Goal: Task Accomplishment & Management: Manage account settings

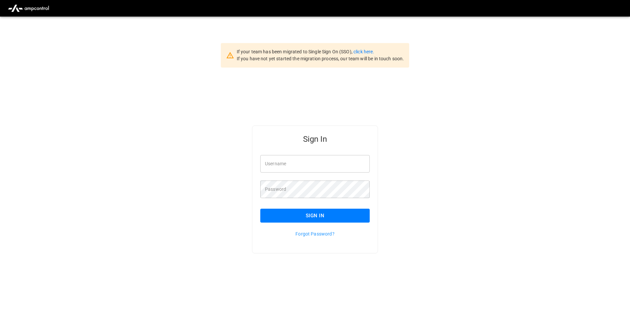
type input "**********"
click at [370, 52] on link "click here." at bounding box center [363, 51] width 21 height 5
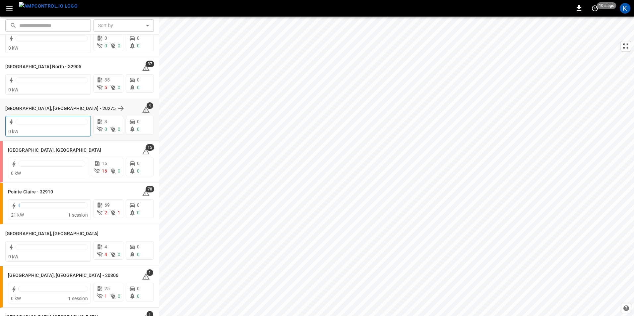
scroll to position [530, 0]
click at [25, 232] on h6 "[GEOGRAPHIC_DATA], [GEOGRAPHIC_DATA]" at bounding box center [51, 233] width 93 height 7
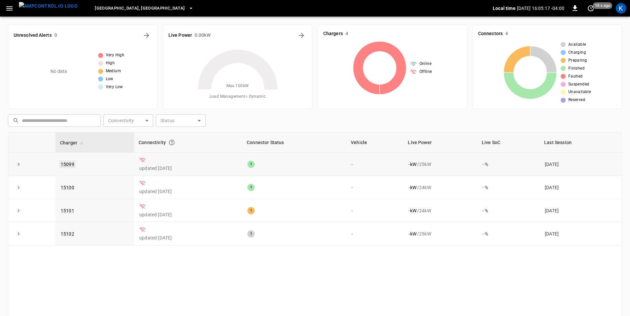
click at [68, 164] on link "15099" at bounding box center [67, 164] width 16 height 8
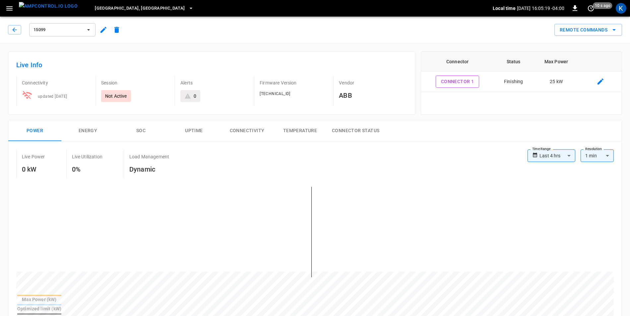
click at [102, 30] on icon "button" at bounding box center [103, 30] width 6 height 6
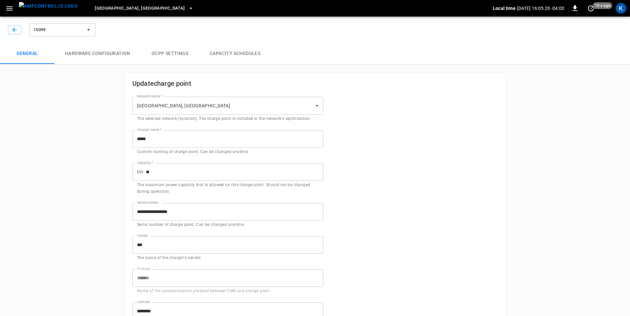
type input "**********"
click at [13, 33] on icon "button" at bounding box center [14, 30] width 7 height 7
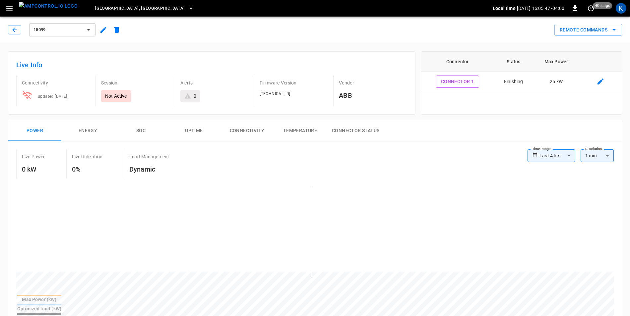
click at [116, 6] on span "[GEOGRAPHIC_DATA], [GEOGRAPHIC_DATA]" at bounding box center [140, 9] width 90 height 8
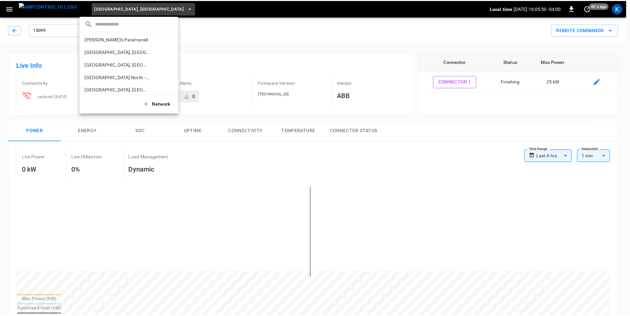
scroll to position [129, 0]
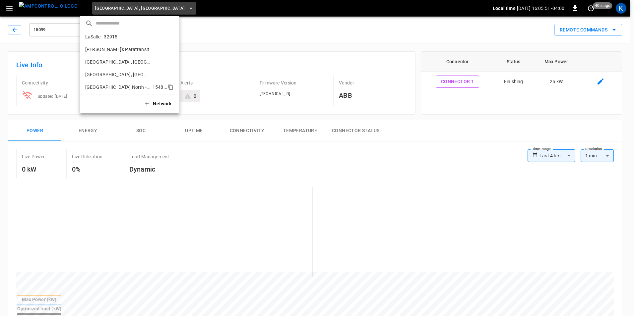
click at [110, 84] on p "Montreal North - 32905" at bounding box center [117, 87] width 65 height 7
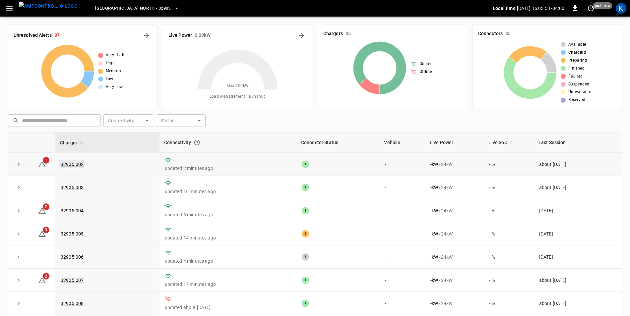
click at [72, 165] on link "32905.002" at bounding box center [72, 164] width 26 height 8
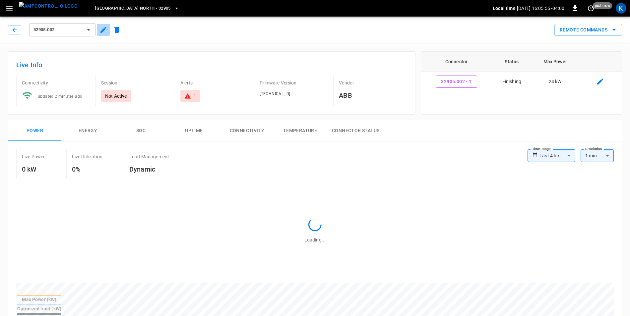
click at [103, 31] on icon "button" at bounding box center [103, 30] width 8 height 8
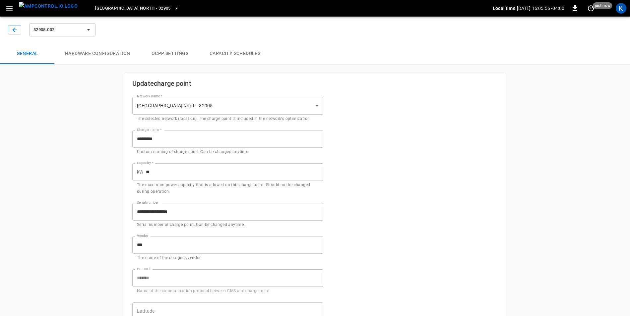
type input "**********"
click at [14, 28] on icon "button" at bounding box center [14, 30] width 7 height 7
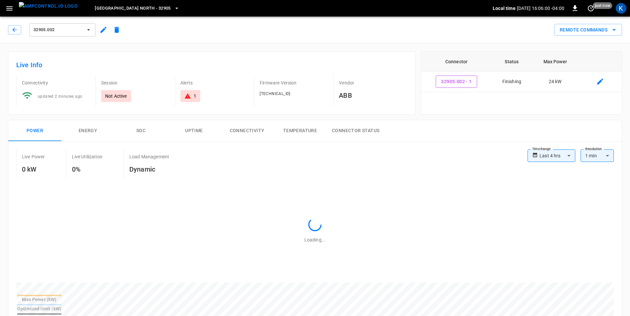
click at [103, 31] on icon "button" at bounding box center [103, 30] width 6 height 6
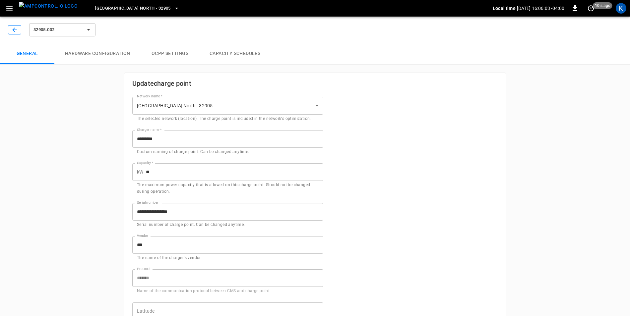
click at [13, 28] on icon "button" at bounding box center [14, 30] width 7 height 7
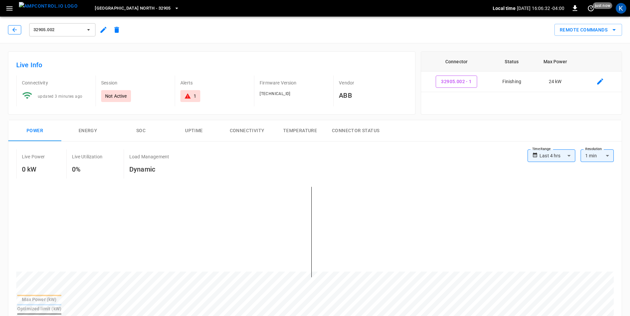
click at [11, 28] on icon "button" at bounding box center [14, 30] width 7 height 7
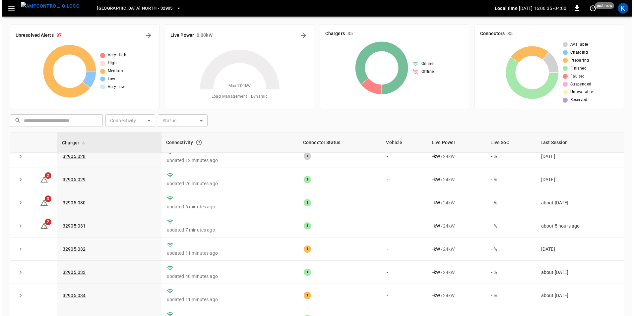
scroll to position [623, 0]
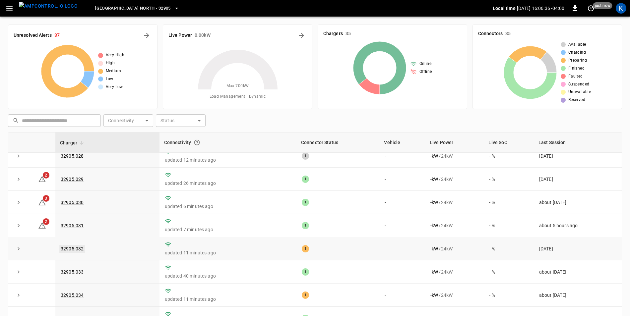
click at [73, 246] on link "32905.032" at bounding box center [72, 249] width 26 height 8
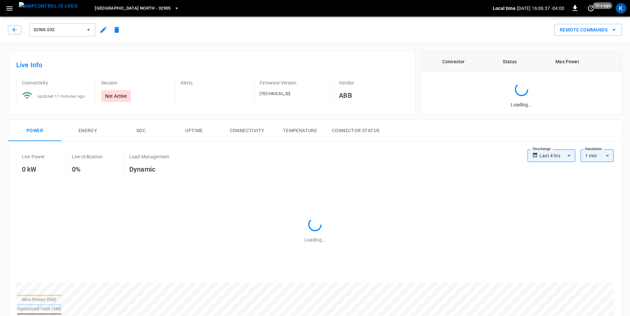
click at [102, 31] on icon "button" at bounding box center [103, 30] width 6 height 6
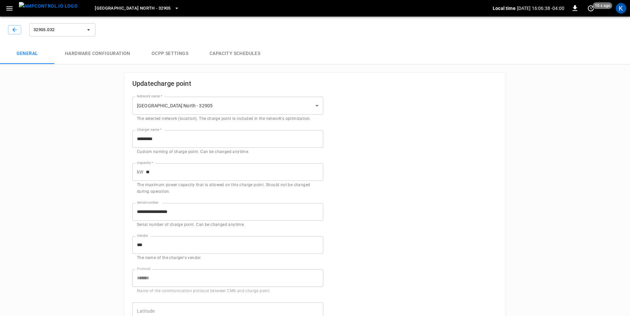
type input "**********"
click at [12, 30] on icon "button" at bounding box center [14, 30] width 7 height 7
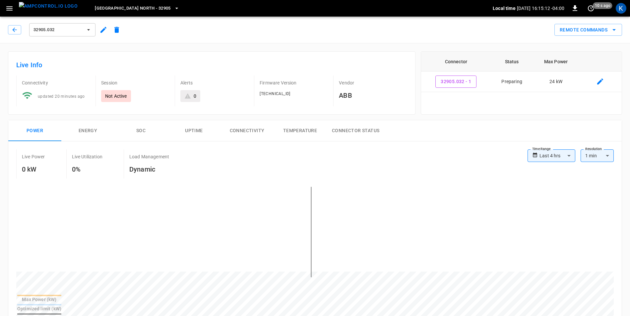
click at [134, 9] on span "Montreal North - 32905" at bounding box center [133, 9] width 76 height 8
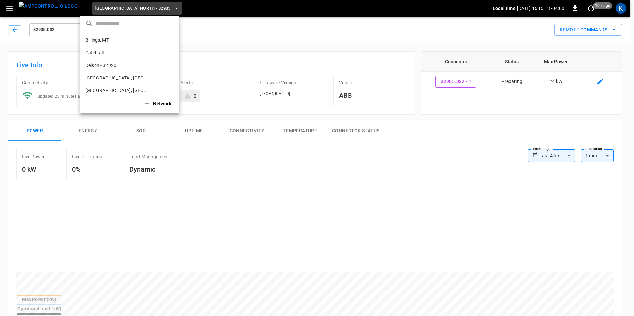
scroll to position [174, 0]
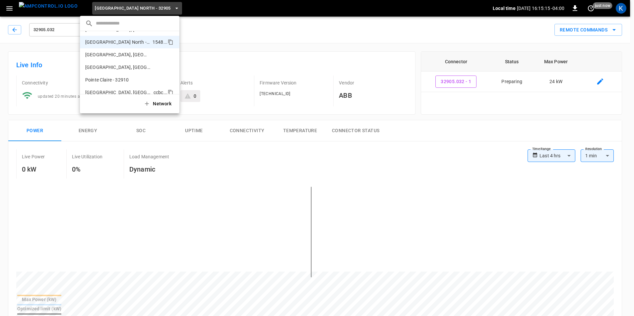
click at [104, 91] on p "Providence, RI" at bounding box center [118, 92] width 66 height 7
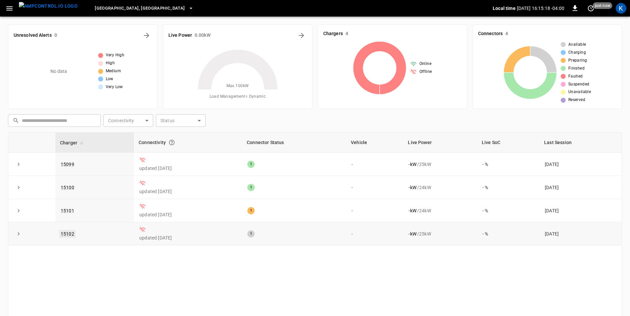
click at [70, 235] on link "15102" at bounding box center [67, 234] width 16 height 8
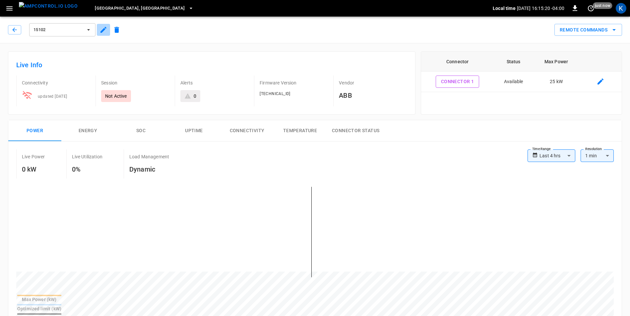
click at [102, 30] on icon "button" at bounding box center [103, 30] width 6 height 6
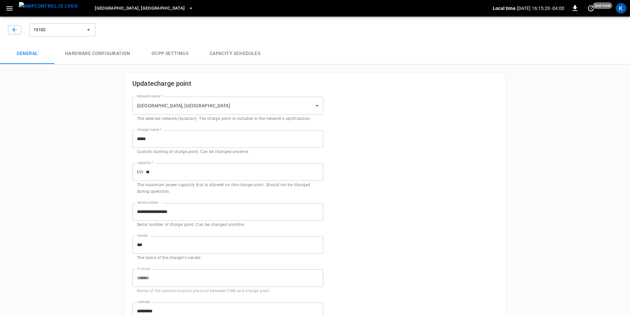
type input "**********"
click at [13, 30] on icon "button" at bounding box center [14, 30] width 4 height 4
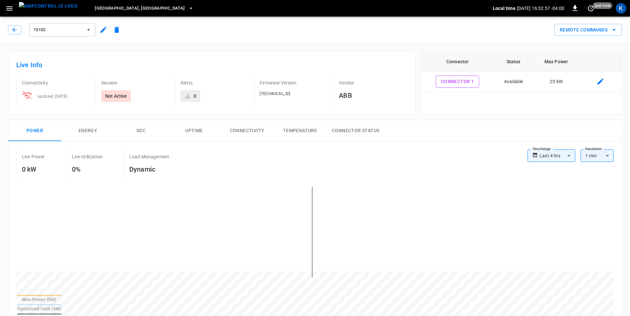
click at [118, 10] on button "Providence, RI" at bounding box center [144, 8] width 104 height 13
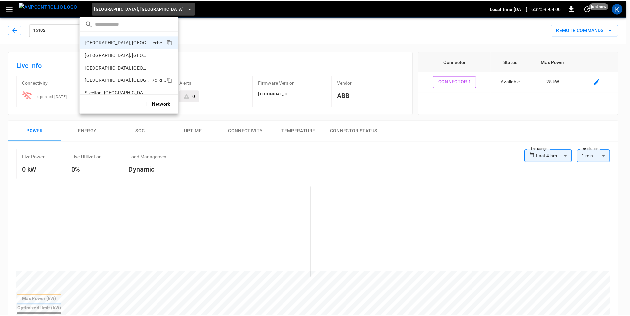
scroll to position [258, 0]
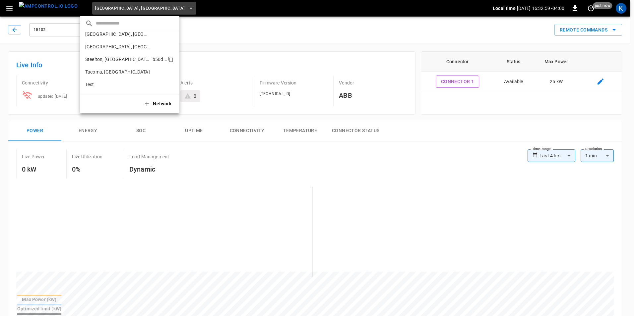
click at [107, 59] on p "Steelton, PA" at bounding box center [117, 59] width 65 height 7
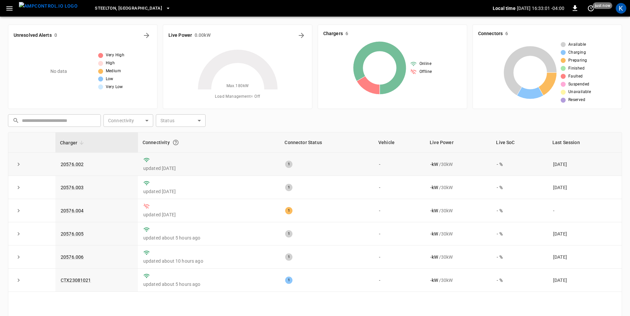
scroll to position [63, 0]
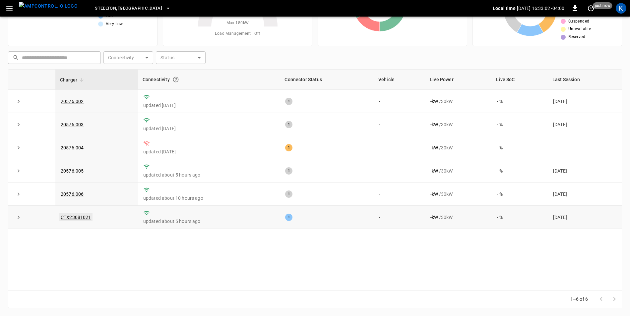
click at [77, 219] on link "CTX23081021" at bounding box center [75, 217] width 33 height 8
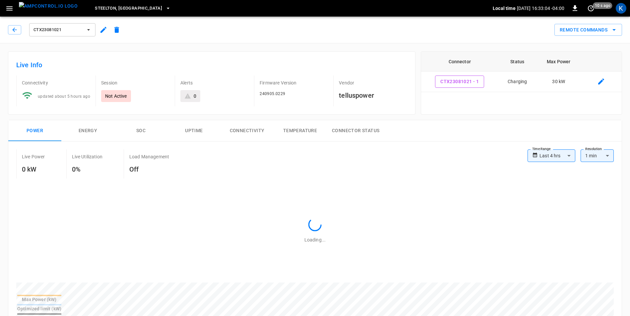
click at [103, 31] on icon "button" at bounding box center [103, 30] width 6 height 6
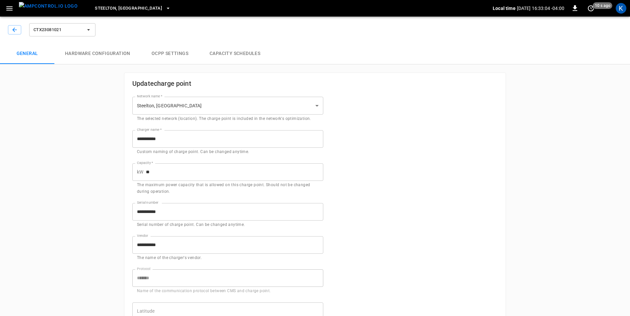
type input "**********"
click at [13, 29] on icon "button" at bounding box center [14, 30] width 7 height 7
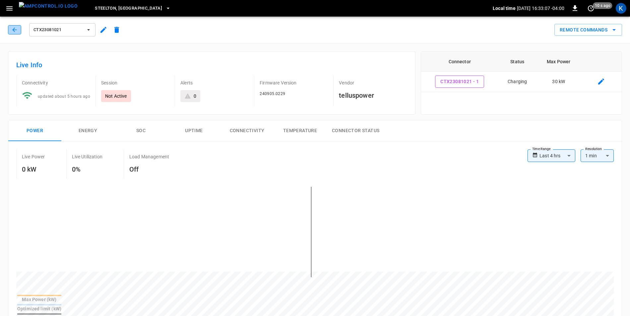
click at [14, 29] on icon "button" at bounding box center [14, 30] width 7 height 7
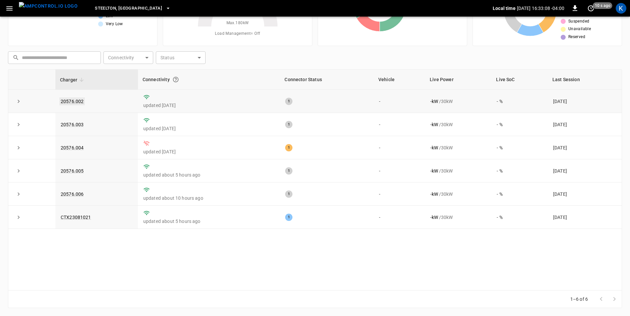
click at [68, 103] on link "20576.002" at bounding box center [72, 101] width 26 height 8
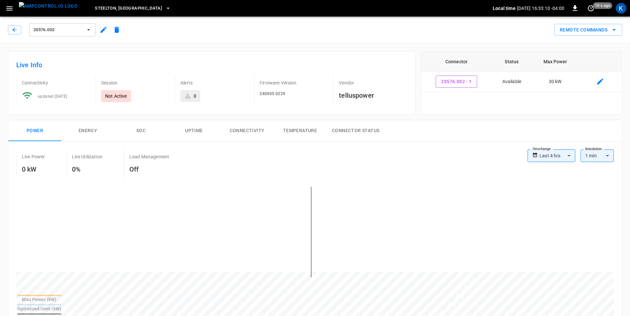
click at [103, 29] on icon "button" at bounding box center [103, 30] width 6 height 6
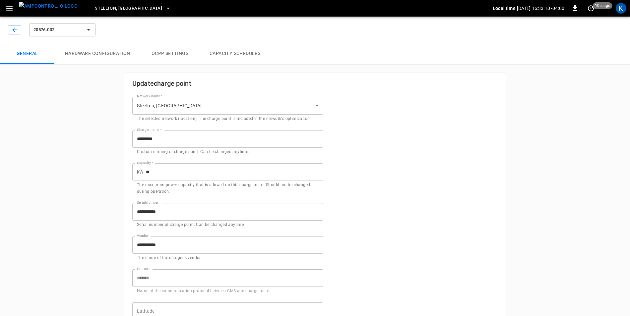
type input "**********"
